Goal: Task Accomplishment & Management: Complete application form

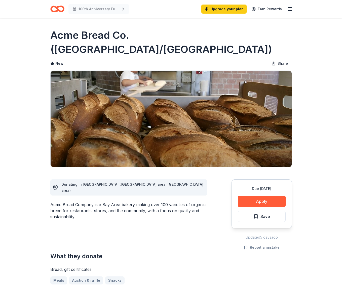
click at [211, 123] on icon "button" at bounding box center [209, 124] width 7 height 7
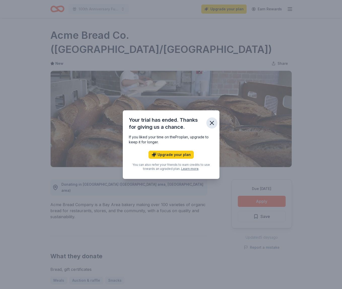
click at [212, 122] on icon "button" at bounding box center [212, 123] width 4 height 4
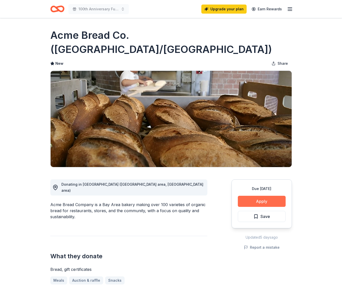
click at [261, 196] on button "Apply" at bounding box center [262, 201] width 48 height 11
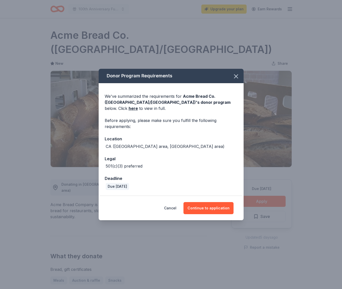
drag, startPoint x: 208, startPoint y: 205, endPoint x: 222, endPoint y: 134, distance: 72.0
click at [223, 141] on div "Donor Program Requirements We've summarized the requirements for Acme Bread Co.…" at bounding box center [171, 144] width 145 height 151
click at [138, 105] on link "here" at bounding box center [133, 108] width 9 height 6
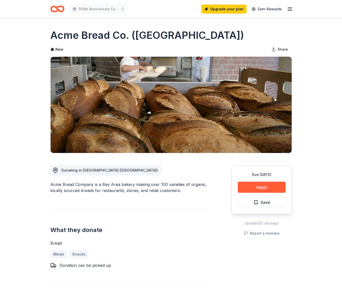
scroll to position [2, 0]
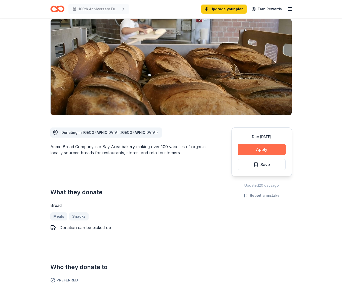
click at [256, 149] on button "Apply" at bounding box center [262, 149] width 48 height 11
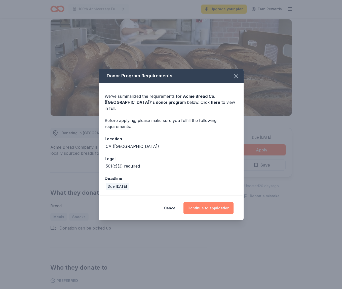
click at [212, 206] on button "Continue to application" at bounding box center [209, 208] width 50 height 12
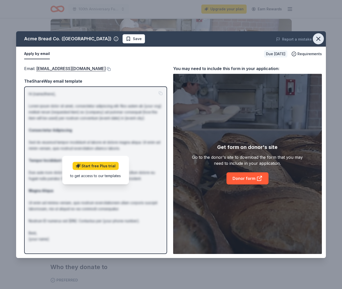
click at [320, 38] on icon "button" at bounding box center [318, 38] width 7 height 7
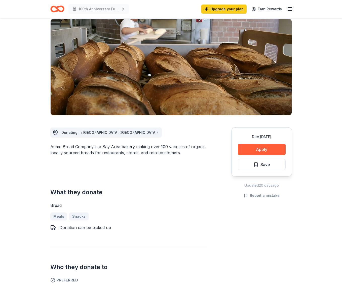
drag, startPoint x: 51, startPoint y: 147, endPoint x: 92, endPoint y: 147, distance: 41.0
click at [90, 147] on div "Acme Bread Company is a Bay Area bakery making over 100 varieties of organic, l…" at bounding box center [128, 149] width 157 height 12
